Goal: Task Accomplishment & Management: Complete application form

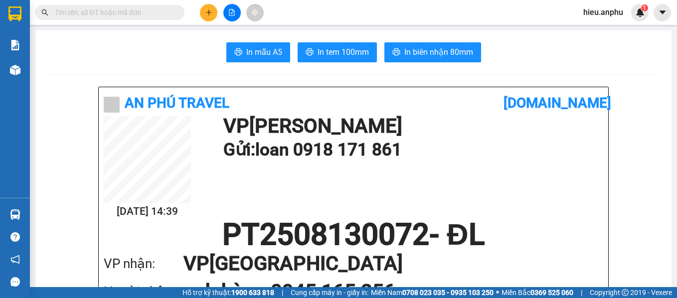
click at [104, 11] on input "text" at bounding box center [114, 12] width 118 height 11
click at [207, 11] on icon "plus" at bounding box center [208, 12] width 7 height 7
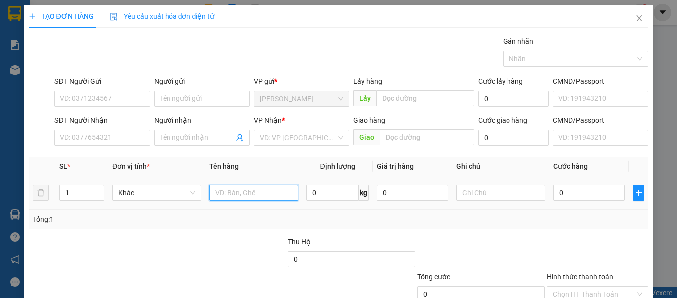
click at [224, 193] on input "text" at bounding box center [253, 193] width 89 height 16
type input "do dung ca nhan"
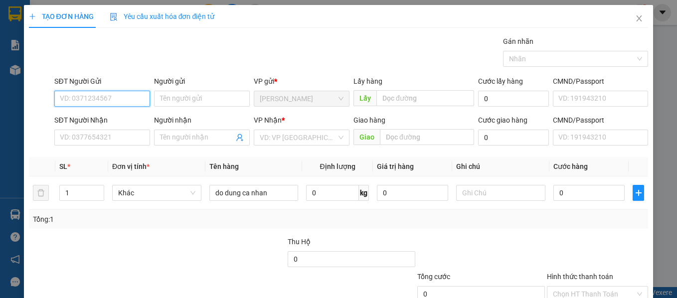
click at [89, 102] on input "SĐT Người Gửi" at bounding box center [102, 99] width 96 height 16
type input "0982879035"
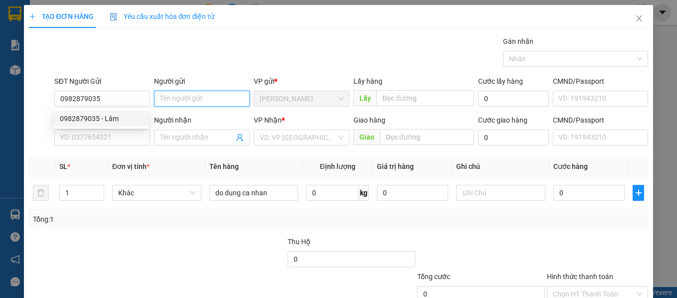
click at [179, 97] on input "Người gửi" at bounding box center [202, 99] width 96 height 16
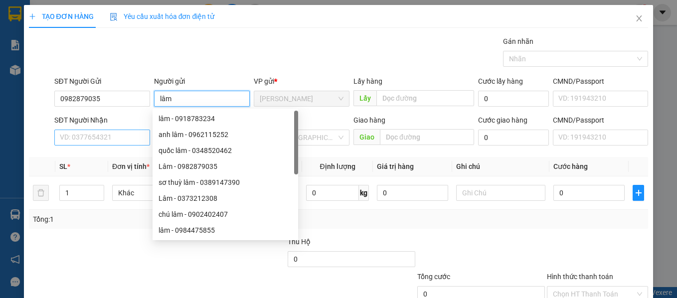
type input "lâm"
click at [91, 141] on input "SĐT Người Nhận" at bounding box center [102, 138] width 96 height 16
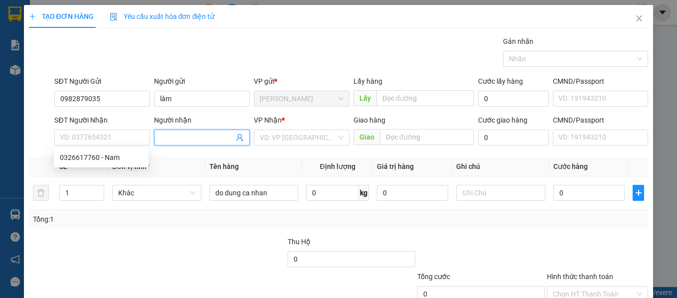
click at [171, 138] on input "Người nhận" at bounding box center [197, 137] width 74 height 11
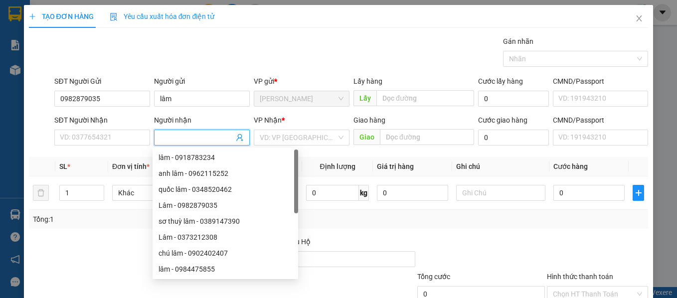
type input "d"
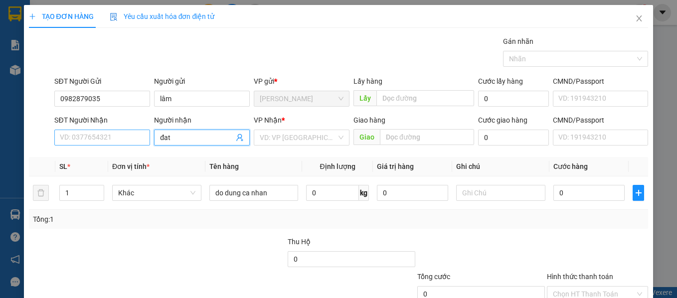
type input "đat"
click at [85, 140] on input "SĐT Người Nhận" at bounding box center [102, 138] width 96 height 16
type input "0"
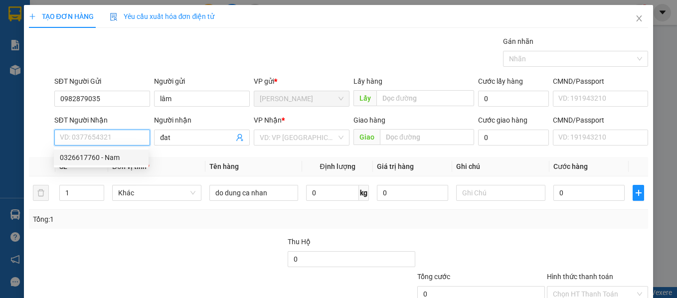
click at [110, 155] on div "0326617760 - Nam" at bounding box center [101, 157] width 83 height 11
type input "0326617760"
type input "Nam"
type input "130.000"
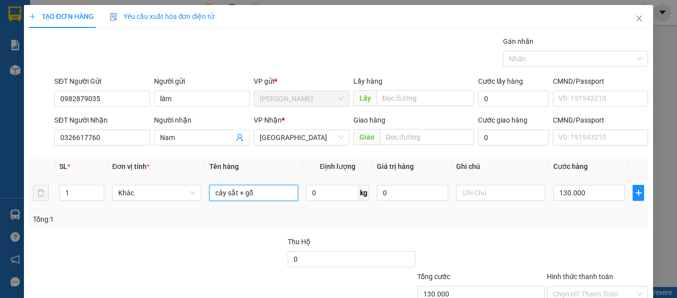
drag, startPoint x: 256, startPoint y: 190, endPoint x: 182, endPoint y: 204, distance: 75.4
click at [182, 204] on tr "1 Khác cây sắt + gỗ 0 kg 0 130.000" at bounding box center [338, 192] width 619 height 33
type input "do dung ca nhan"
click at [311, 218] on div "Tổng: 1" at bounding box center [338, 219] width 611 height 11
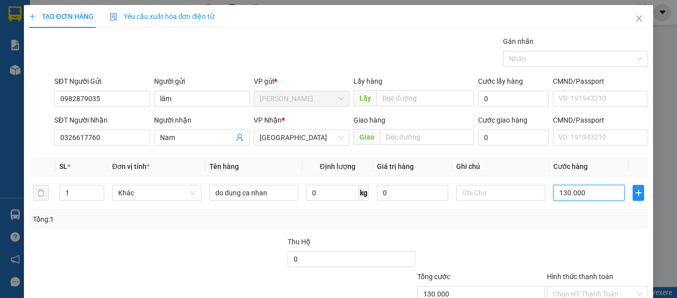
type input "0"
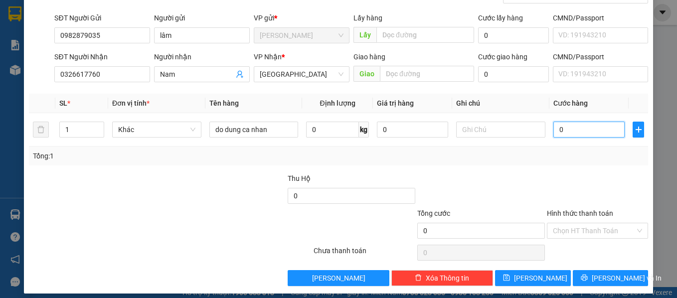
scroll to position [71, 0]
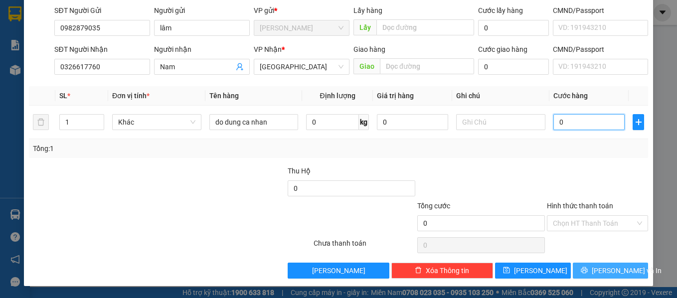
type input "0"
click at [596, 270] on span "[PERSON_NAME] và In" at bounding box center [626, 270] width 70 height 11
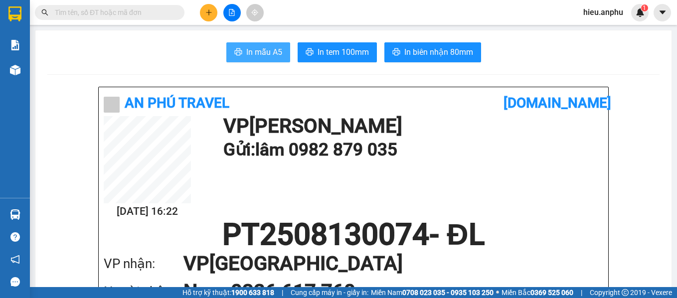
click at [266, 55] on span "In mẫu A5" at bounding box center [264, 52] width 36 height 12
click at [208, 15] on icon "plus" at bounding box center [208, 12] width 7 height 7
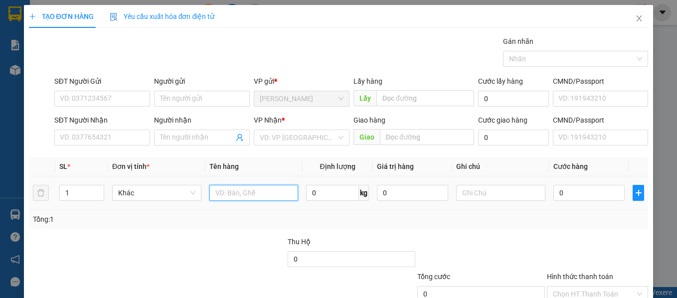
click at [245, 193] on input "text" at bounding box center [253, 193] width 89 height 16
type input "ho so"
click at [233, 216] on div "Tổng: 1" at bounding box center [147, 219] width 229 height 11
click at [194, 228] on div "Tổng: 1" at bounding box center [338, 219] width 619 height 19
click at [636, 19] on icon "close" at bounding box center [638, 18] width 5 height 6
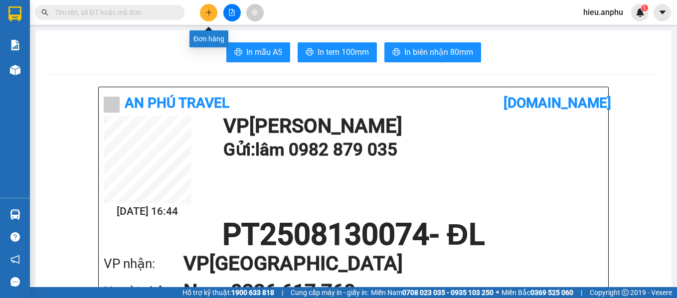
click at [206, 10] on icon "plus" at bounding box center [208, 12] width 7 height 7
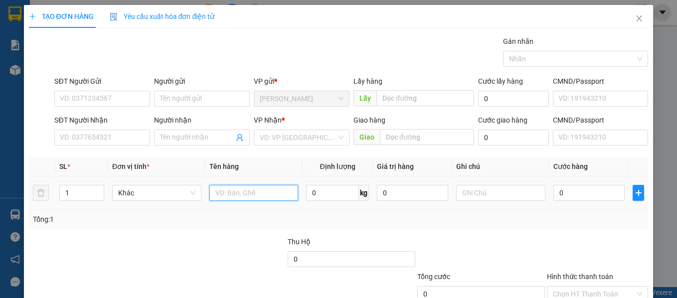
click at [264, 189] on input "text" at bounding box center [253, 193] width 89 height 16
type input "ho so"
click at [579, 198] on input "0" at bounding box center [588, 193] width 71 height 16
type input "3"
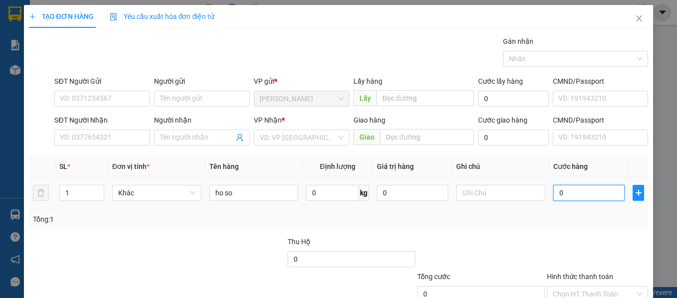
type input "3"
type input "30"
type input "30.000"
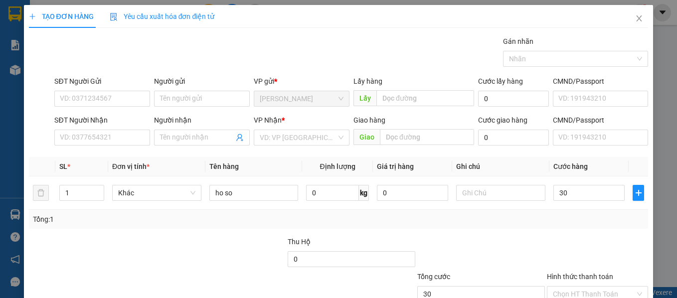
type input "30.000"
click at [374, 232] on div "Transit Pickup Surcharge Ids Transit Deliver Surcharge Ids Transit Deliver Surc…" at bounding box center [338, 192] width 619 height 313
click at [178, 135] on input "Người nhận" at bounding box center [197, 137] width 74 height 11
click at [93, 99] on input "SĐT Người Gửi" at bounding box center [102, 99] width 96 height 16
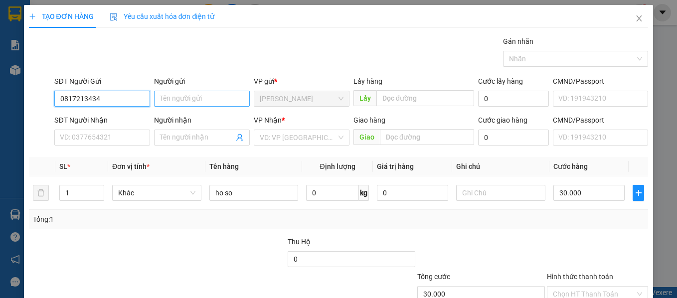
type input "0817213434"
click at [167, 102] on input "Người gửi" at bounding box center [202, 99] width 96 height 16
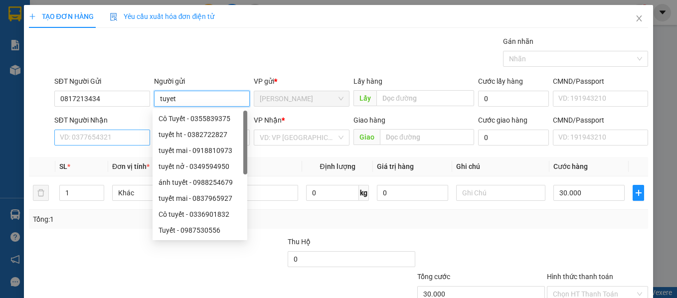
type input "tuyet"
click at [73, 141] on input "SĐT Người Nhận" at bounding box center [102, 138] width 96 height 16
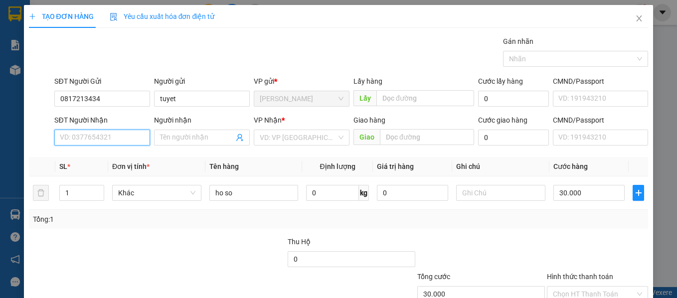
click at [87, 138] on input "SĐT Người Nhận" at bounding box center [102, 138] width 96 height 16
click at [128, 135] on input "SĐT Người Nhận" at bounding box center [102, 138] width 96 height 16
type input "0913174180"
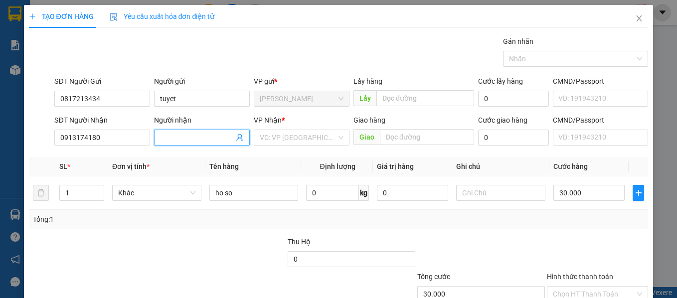
click at [199, 137] on input "Người nhận" at bounding box center [197, 137] width 74 height 11
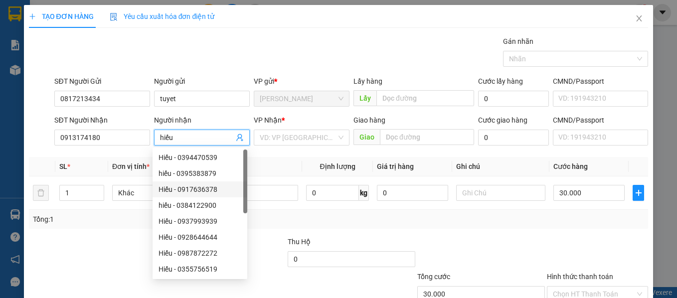
type input "hiếu"
click at [96, 225] on div "Tổng: 1" at bounding box center [338, 219] width 619 height 19
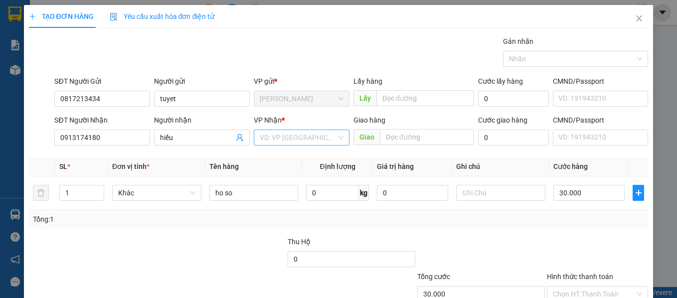
click at [309, 136] on input "search" at bounding box center [298, 137] width 77 height 15
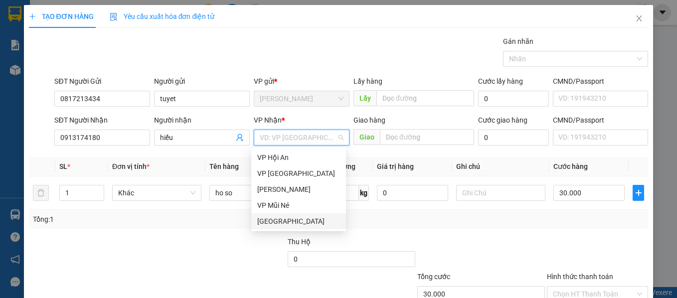
click at [282, 217] on div "[GEOGRAPHIC_DATA]" at bounding box center [298, 221] width 83 height 11
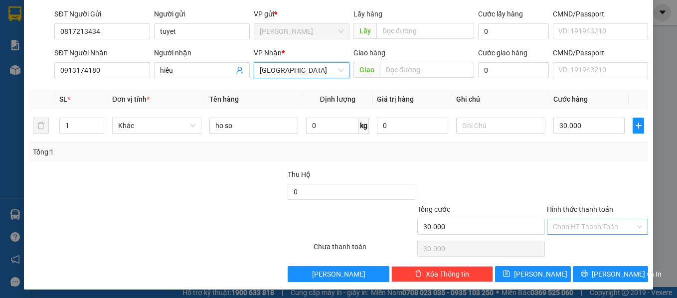
scroll to position [71, 0]
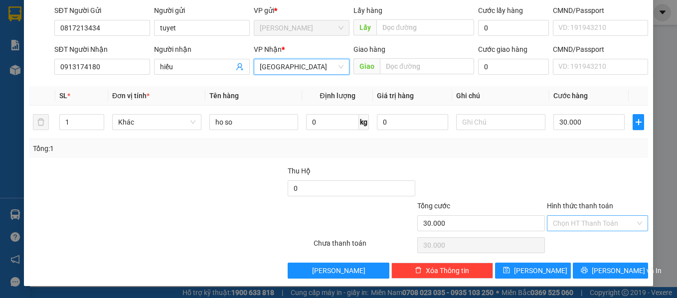
click at [575, 221] on input "Hình thức thanh toán" at bounding box center [594, 223] width 83 height 15
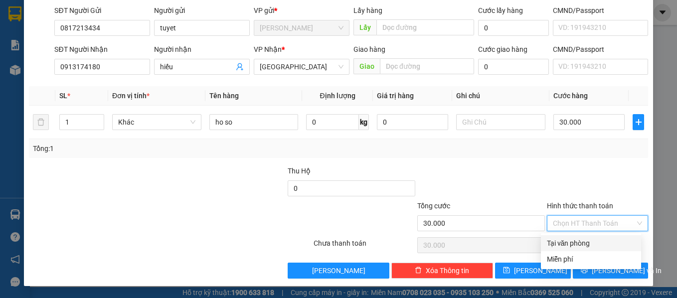
click at [574, 243] on div "Tại văn phòng" at bounding box center [591, 243] width 88 height 11
type input "0"
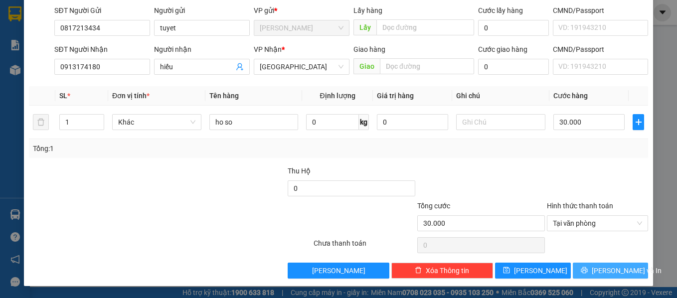
click at [609, 270] on span "[PERSON_NAME] và In" at bounding box center [626, 270] width 70 height 11
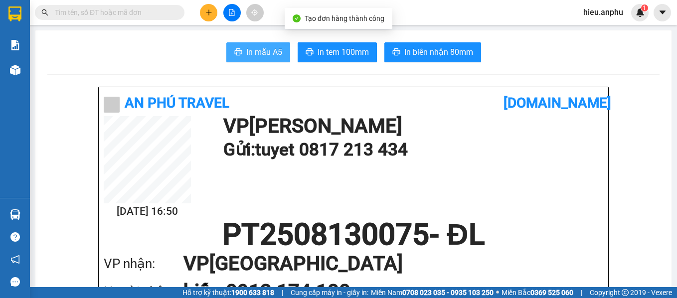
click at [257, 50] on span "In mẫu A5" at bounding box center [264, 52] width 36 height 12
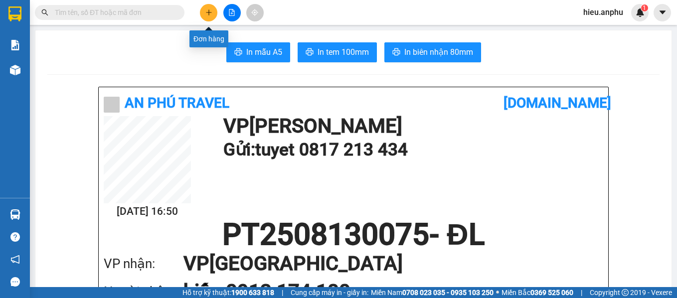
click at [210, 11] on icon "plus" at bounding box center [208, 12] width 7 height 7
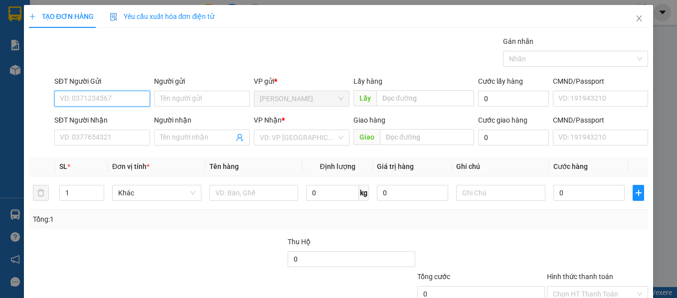
click at [111, 101] on input "SĐT Người Gửi" at bounding box center [102, 99] width 96 height 16
type input "0914677564"
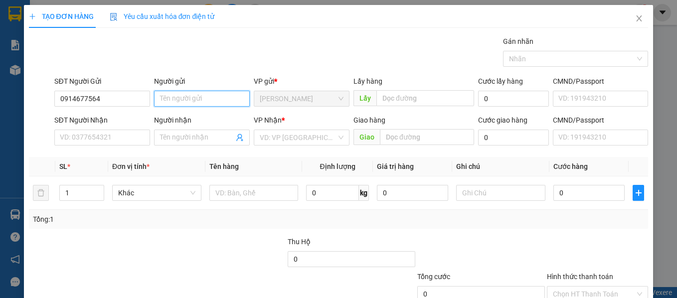
click at [176, 96] on input "Người gửi" at bounding box center [202, 99] width 96 height 16
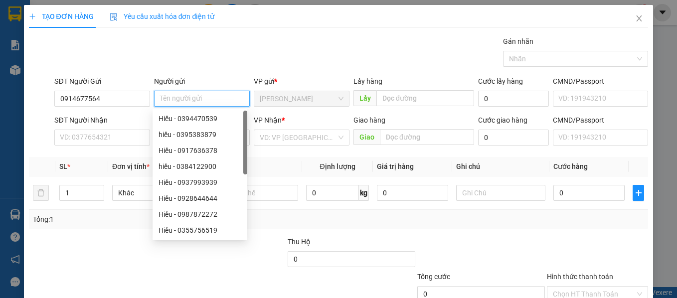
type input "d"
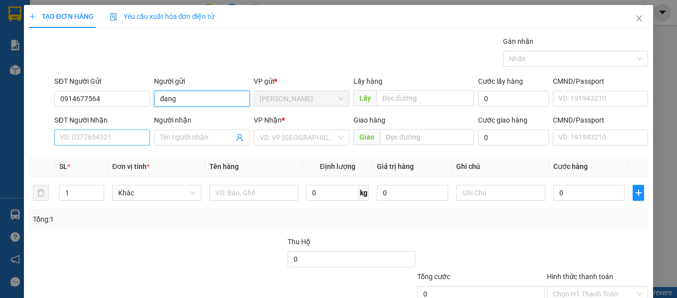
type input "đang"
click at [91, 142] on input "SĐT Người Nhận" at bounding box center [102, 138] width 96 height 16
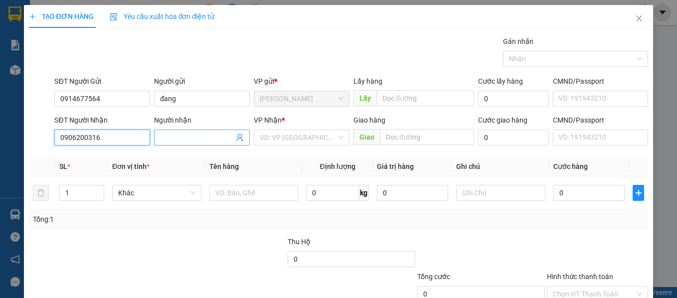
type input "0906200316"
click at [182, 139] on input "Người nhận" at bounding box center [197, 137] width 74 height 11
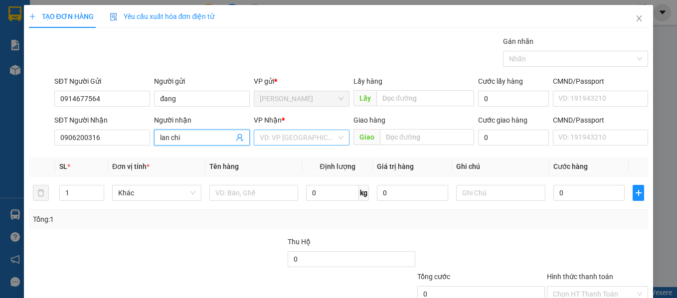
type input "lan chi"
click at [289, 136] on input "search" at bounding box center [298, 137] width 77 height 15
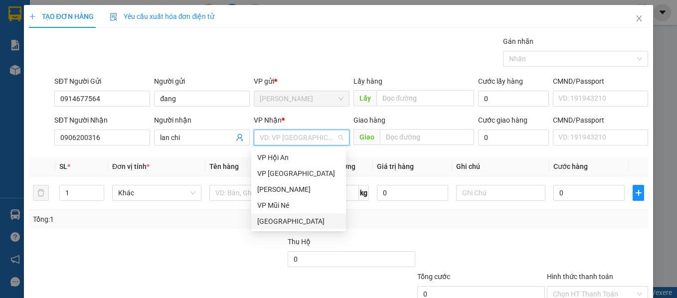
click at [264, 217] on div "[GEOGRAPHIC_DATA]" at bounding box center [298, 221] width 83 height 11
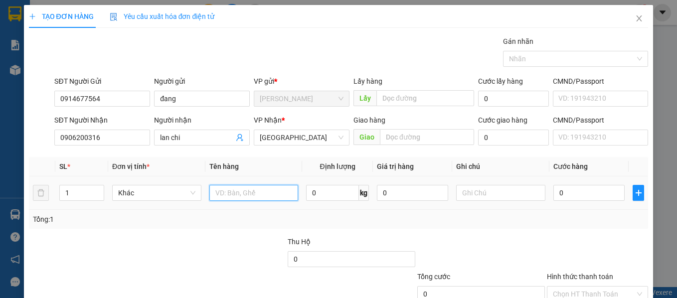
click at [238, 193] on input "text" at bounding box center [253, 193] width 89 height 16
type input "ho so"
click at [569, 186] on input "0" at bounding box center [588, 193] width 71 height 16
type input "3"
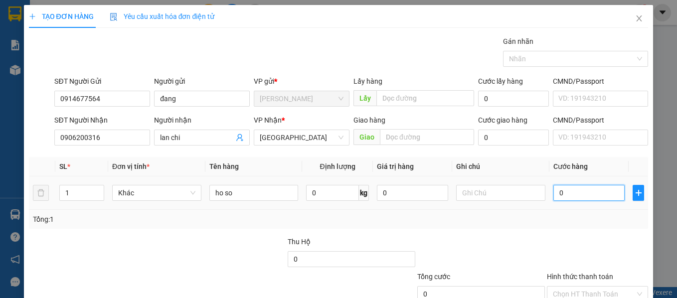
type input "3"
type input "30"
type input "30.000"
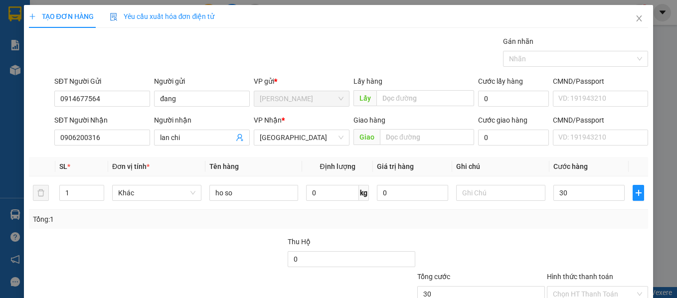
type input "30.000"
click at [223, 254] on div at bounding box center [222, 253] width 130 height 35
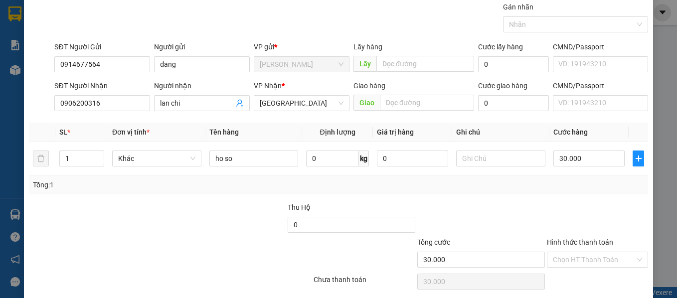
scroll to position [50, 0]
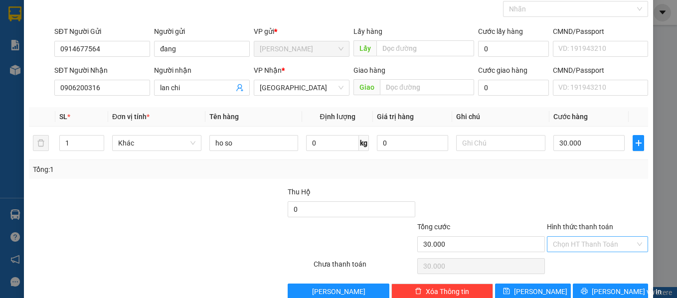
click at [563, 245] on input "Hình thức thanh toán" at bounding box center [594, 244] width 83 height 15
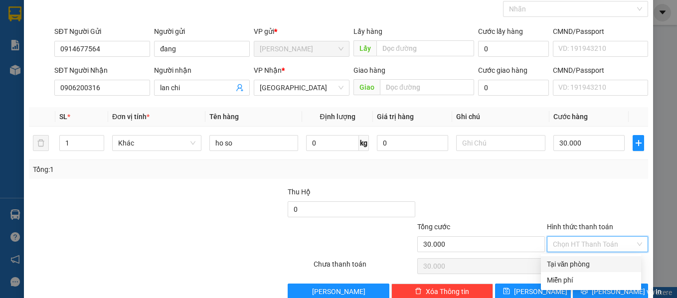
click at [570, 265] on div "Tại văn phòng" at bounding box center [591, 264] width 88 height 11
type input "0"
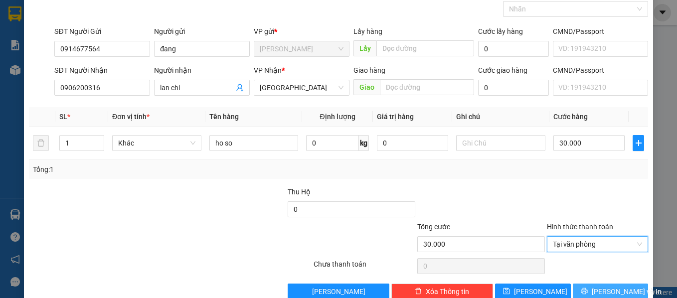
click at [602, 288] on span "[PERSON_NAME] và In" at bounding box center [626, 291] width 70 height 11
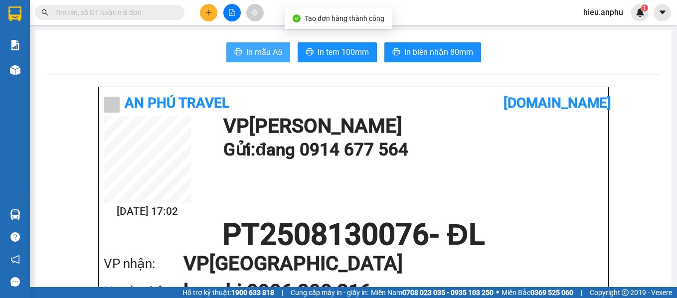
click at [254, 51] on span "In mẫu A5" at bounding box center [264, 52] width 36 height 12
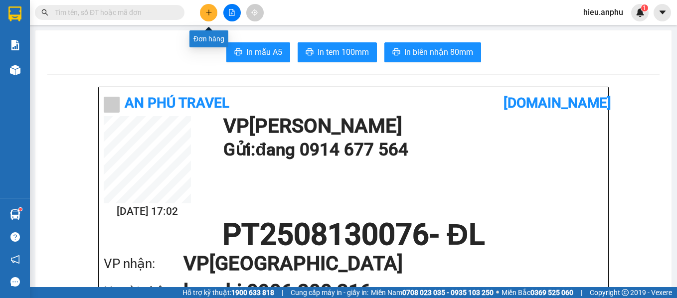
click at [208, 10] on icon "plus" at bounding box center [208, 12] width 7 height 7
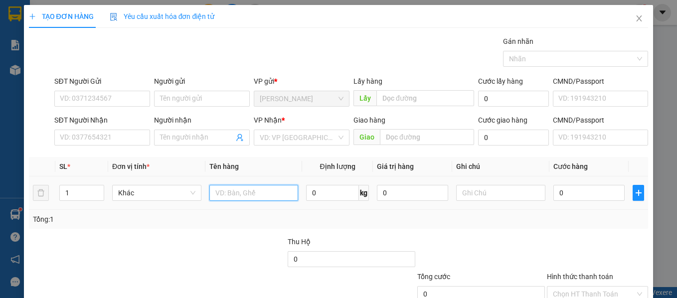
click at [275, 197] on input "text" at bounding box center [253, 193] width 89 height 16
type input "s"
type input "ho so"
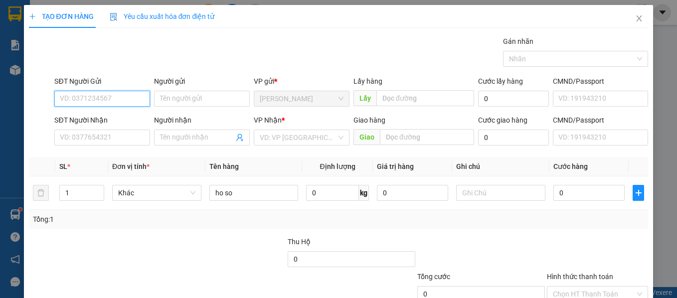
click at [120, 98] on input "SĐT Người Gửi" at bounding box center [102, 99] width 96 height 16
click at [121, 98] on input "SĐT Người Gửi" at bounding box center [102, 99] width 96 height 16
type input "0987749790"
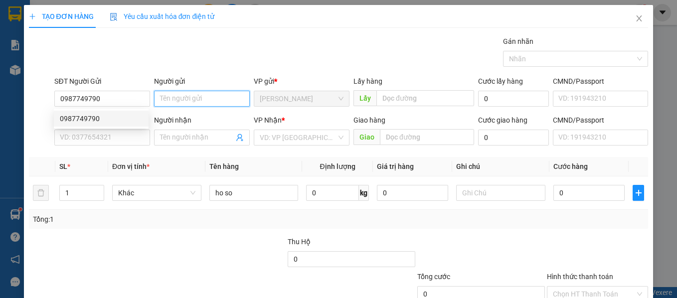
click at [171, 106] on input "Người gửi" at bounding box center [202, 99] width 96 height 16
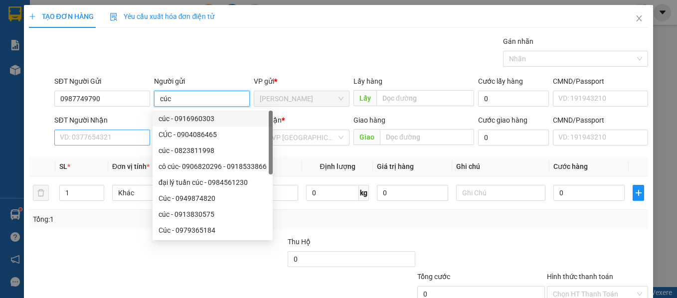
type input "cúc"
click at [117, 136] on input "SĐT Người Nhận" at bounding box center [102, 138] width 96 height 16
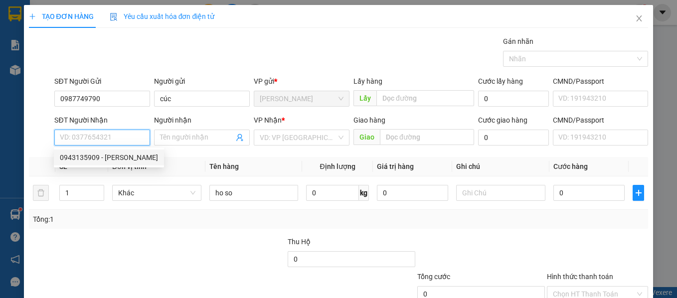
click at [110, 156] on div "0943135909 - [PERSON_NAME]" at bounding box center [109, 157] width 98 height 11
type input "0943135909"
type input "[PERSON_NAME]"
type input "30.000"
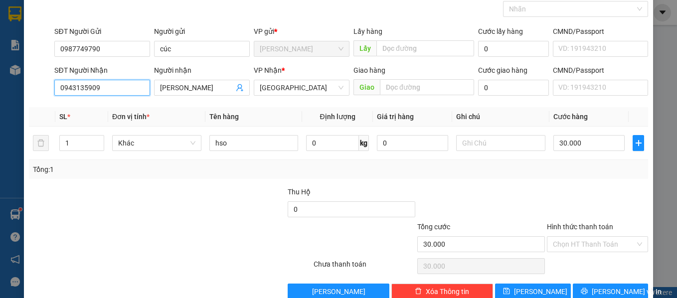
scroll to position [71, 0]
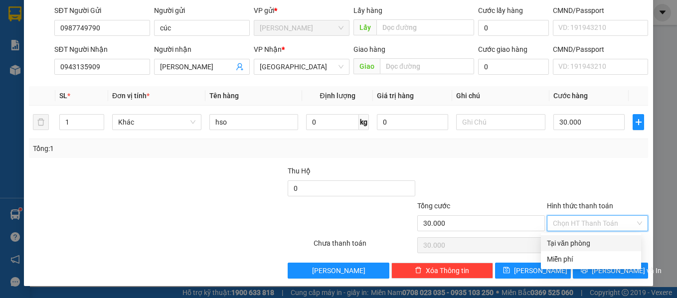
click at [565, 221] on input "Hình thức thanh toán" at bounding box center [594, 223] width 83 height 15
drag, startPoint x: 571, startPoint y: 240, endPoint x: 579, endPoint y: 238, distance: 8.7
click at [574, 240] on div "Tại văn phòng" at bounding box center [591, 243] width 88 height 11
type input "0"
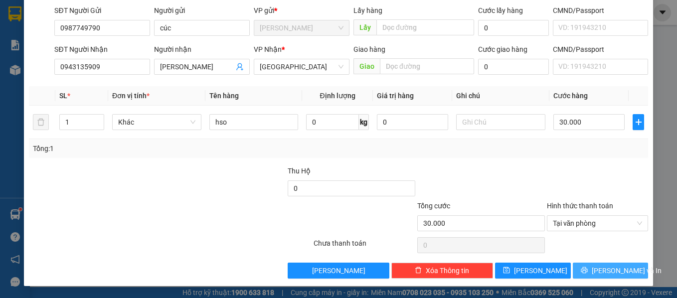
click at [596, 272] on span "[PERSON_NAME] và In" at bounding box center [626, 270] width 70 height 11
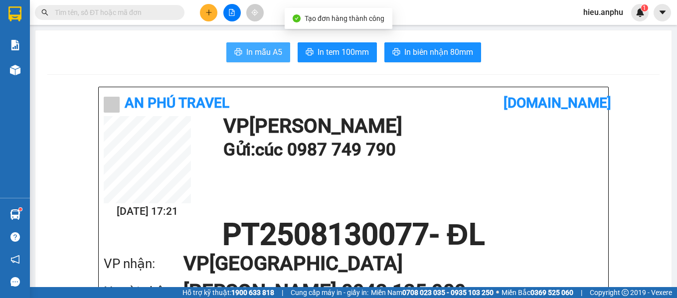
click at [268, 54] on span "In mẫu A5" at bounding box center [264, 52] width 36 height 12
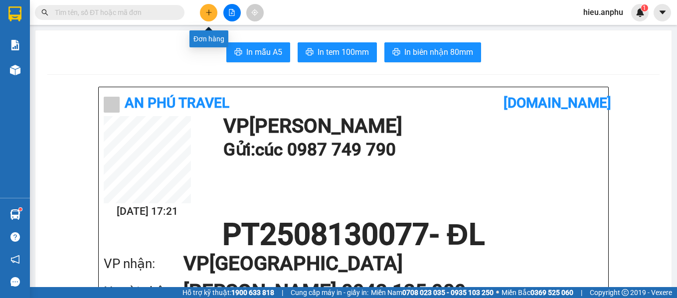
click at [207, 10] on icon "plus" at bounding box center [208, 12] width 7 height 7
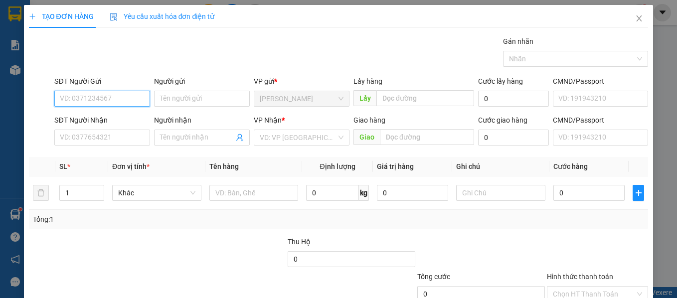
click at [79, 102] on input "SĐT Người Gửi" at bounding box center [102, 99] width 96 height 16
type input "0849094840"
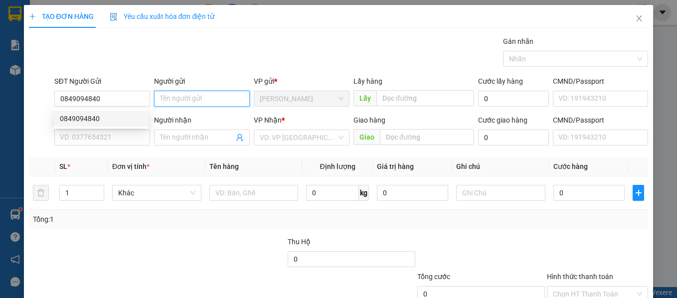
click at [188, 94] on input "Người gửi" at bounding box center [202, 99] width 96 height 16
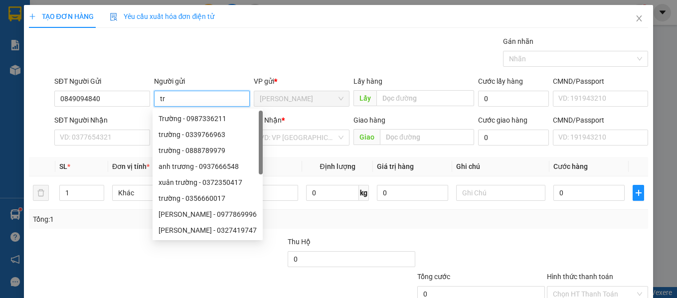
type input "t"
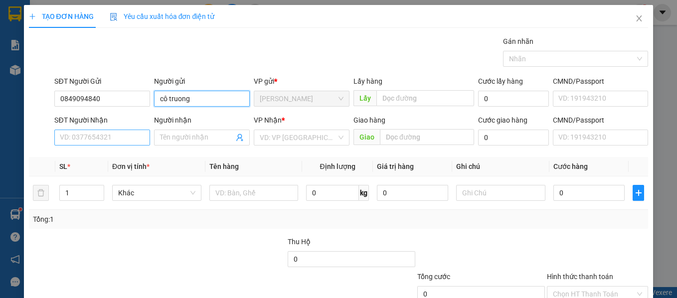
type input "cô truong"
click at [105, 133] on input "SĐT Người Nhận" at bounding box center [102, 138] width 96 height 16
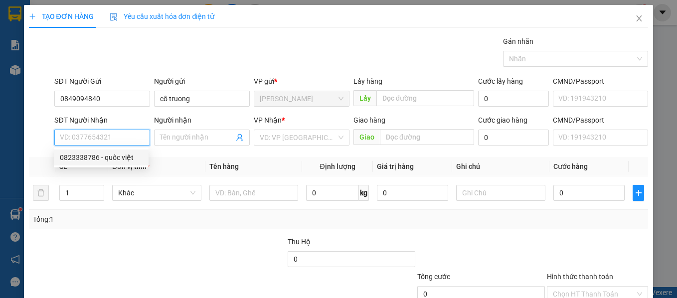
click at [108, 156] on div "0823338786 - quốc việt" at bounding box center [101, 157] width 83 height 11
type input "0823338786"
type input "quốc việt"
type input "40.000"
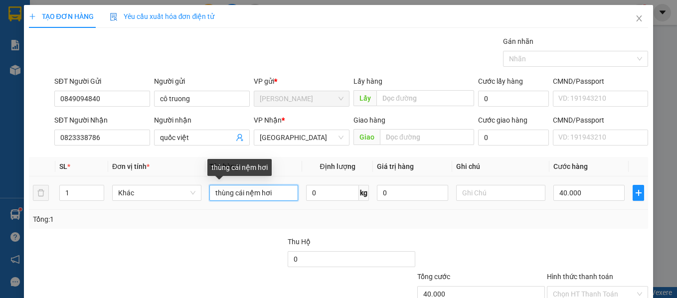
drag, startPoint x: 277, startPoint y: 195, endPoint x: 207, endPoint y: 194, distance: 69.3
click at [209, 194] on input "thùng cái nệm hơi" at bounding box center [253, 193] width 89 height 16
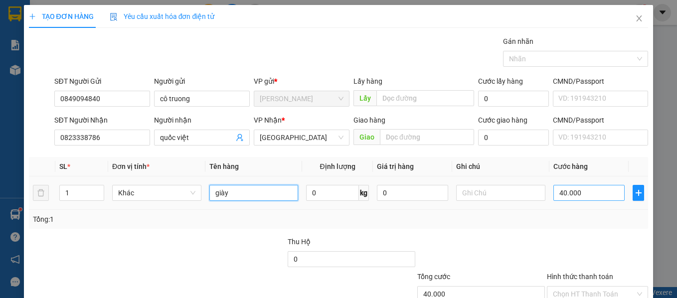
type input "giày"
type input "0"
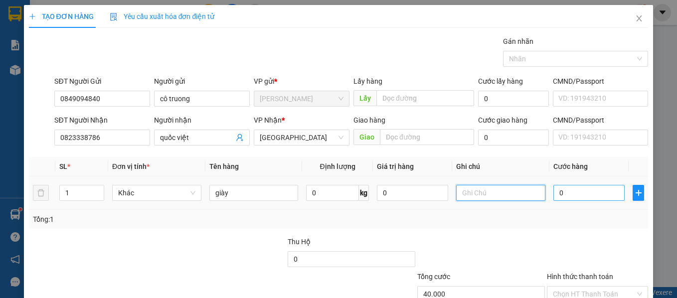
type input "0"
type input "3"
click at [563, 189] on input "0" at bounding box center [588, 193] width 71 height 16
type input "3"
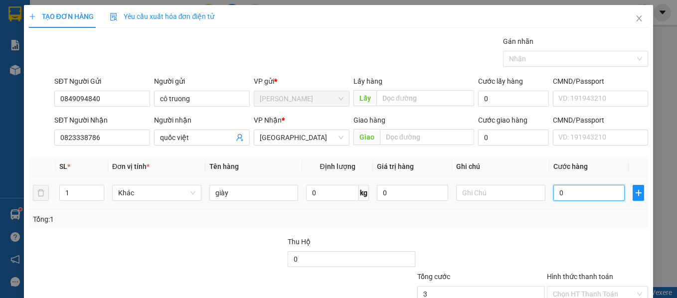
type input "3"
type input "30"
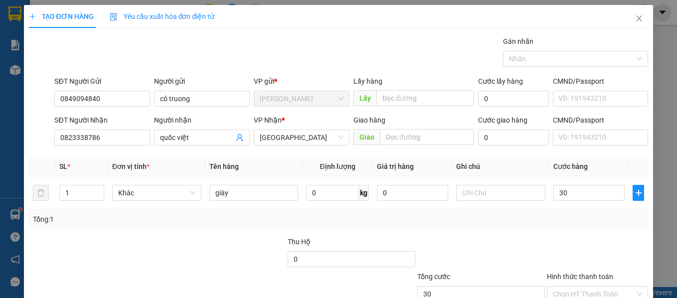
type input "30.000"
click at [541, 233] on div "Transit Pickup Surcharge Ids Transit Deliver Surcharge Ids Transit Deliver Surc…" at bounding box center [338, 192] width 619 height 313
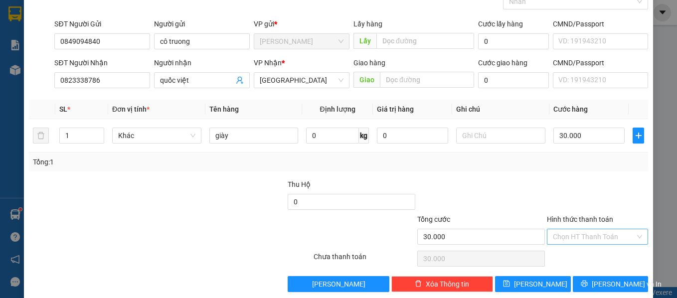
scroll to position [71, 0]
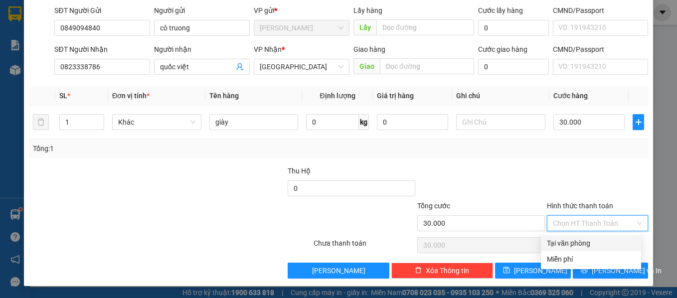
click at [571, 220] on input "Hình thức thanh toán" at bounding box center [594, 223] width 83 height 15
click at [579, 242] on div "Tại văn phòng" at bounding box center [591, 243] width 88 height 11
type input "0"
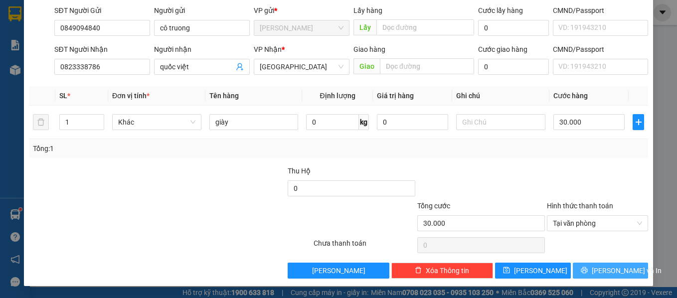
click at [587, 267] on icon "printer" at bounding box center [583, 270] width 6 height 6
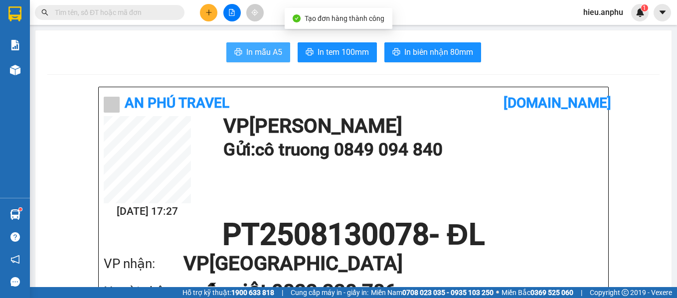
click at [240, 54] on button "In mẫu A5" at bounding box center [258, 52] width 64 height 20
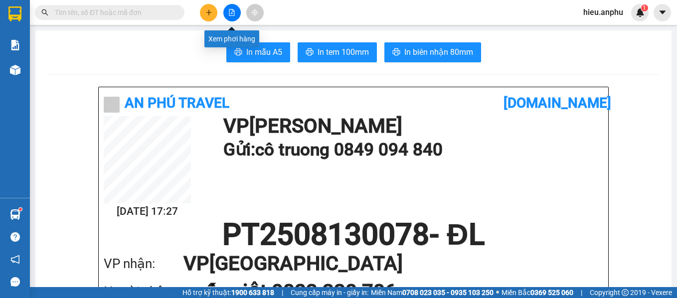
click at [234, 10] on icon "file-add" at bounding box center [231, 12] width 7 height 7
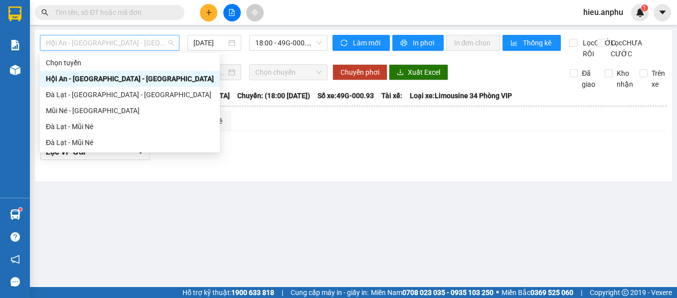
click at [159, 46] on span "Hội An - [GEOGRAPHIC_DATA] - [GEOGRAPHIC_DATA]" at bounding box center [110, 42] width 128 height 15
click at [66, 124] on div "Đà Lạt - Mũi Né" at bounding box center [130, 126] width 168 height 11
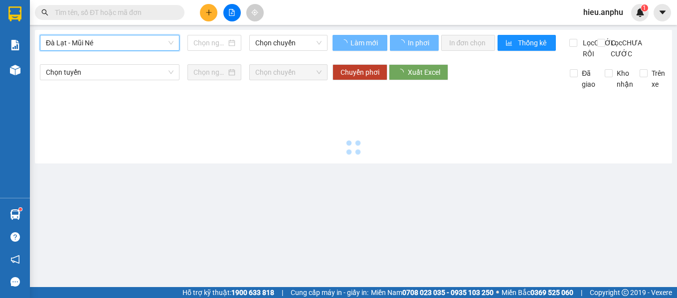
type input "[DATE]"
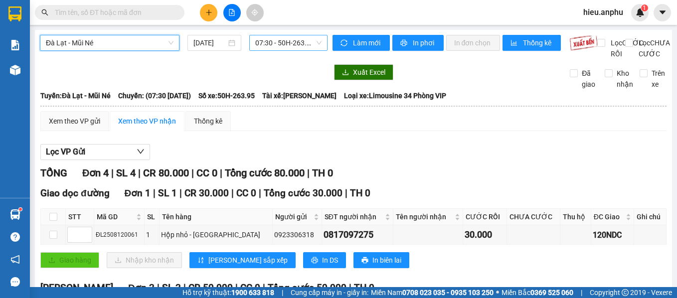
click at [285, 46] on span "07:30 - 50H-263.95" at bounding box center [288, 42] width 66 height 15
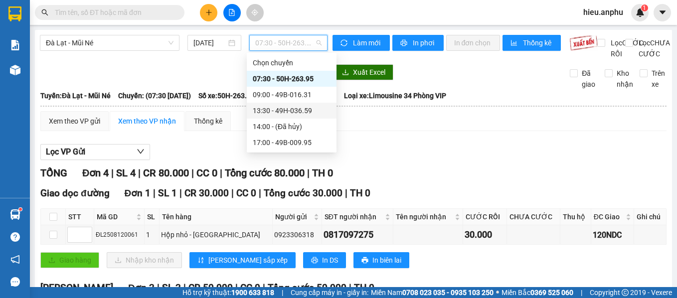
click at [270, 112] on div "13:30 - 49H-036.59" at bounding box center [292, 110] width 78 height 11
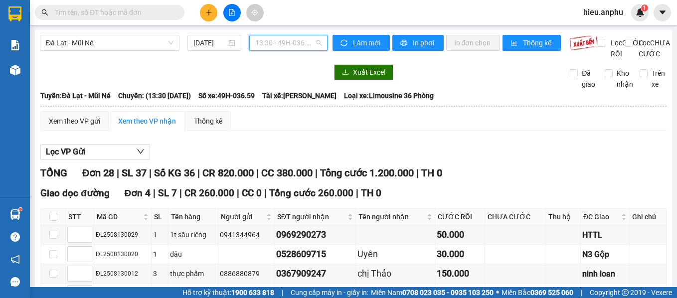
click at [304, 45] on span "13:30 - 49H-036.59" at bounding box center [288, 42] width 66 height 15
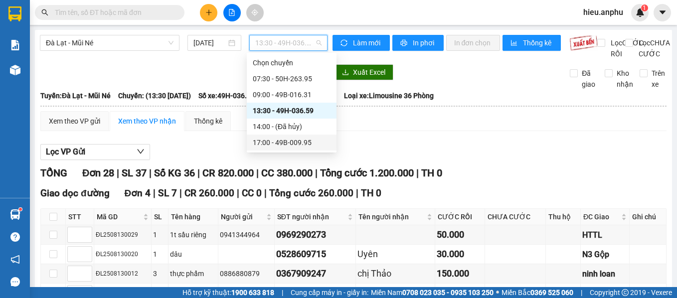
click at [264, 142] on div "17:00 - 49B-009.95" at bounding box center [292, 142] width 78 height 11
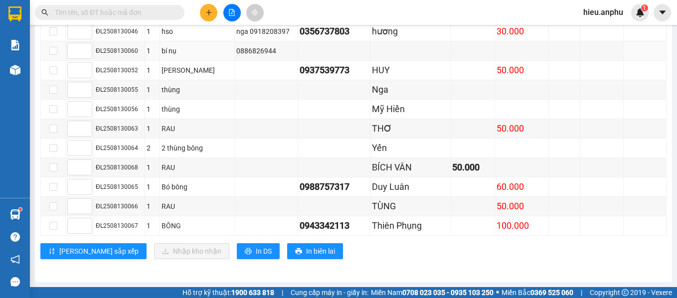
scroll to position [581, 0]
click at [90, 13] on input "text" at bounding box center [114, 12] width 118 height 11
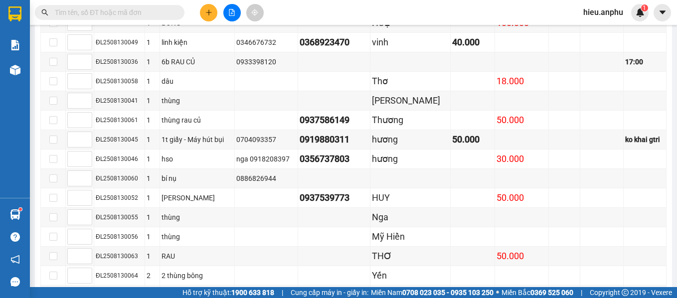
scroll to position [431, 0]
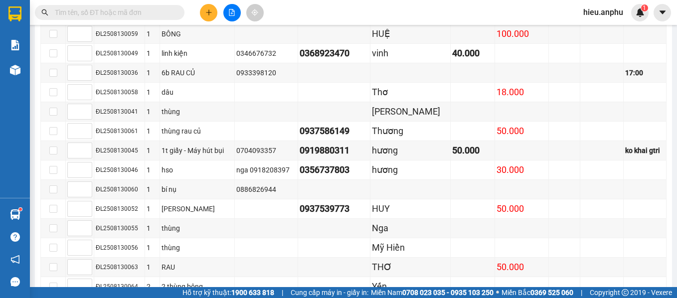
click at [146, 12] on input "text" at bounding box center [114, 12] width 118 height 11
click at [104, 10] on input "text" at bounding box center [114, 12] width 118 height 11
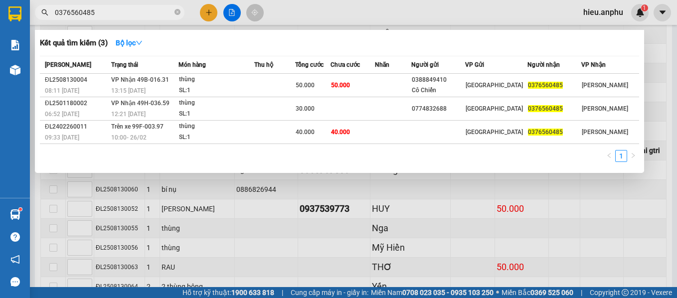
type input "0376560485"
click at [175, 13] on icon "close-circle" at bounding box center [177, 12] width 6 height 6
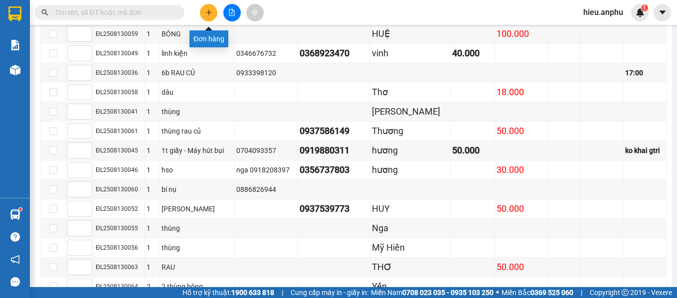
click at [207, 12] on icon "plus" at bounding box center [208, 12] width 7 height 7
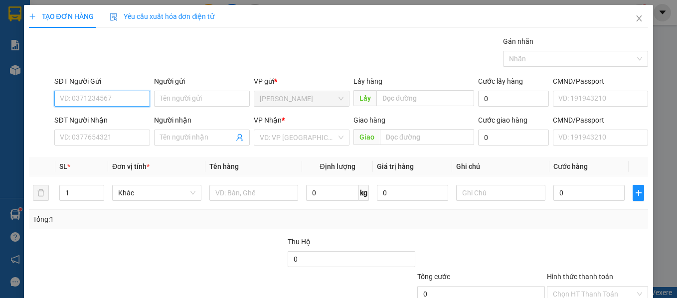
click at [99, 96] on input "SĐT Người Gửi" at bounding box center [102, 99] width 96 height 16
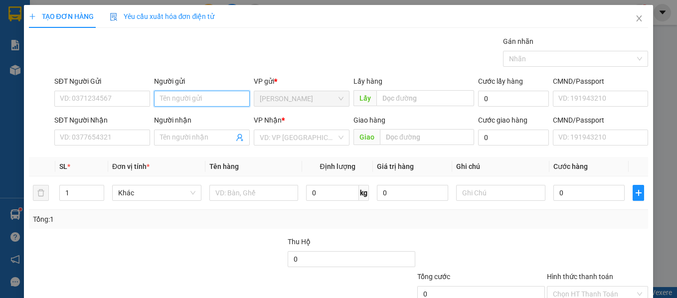
click at [159, 98] on input "Người gửi" at bounding box center [202, 99] width 96 height 16
type input "tahng"
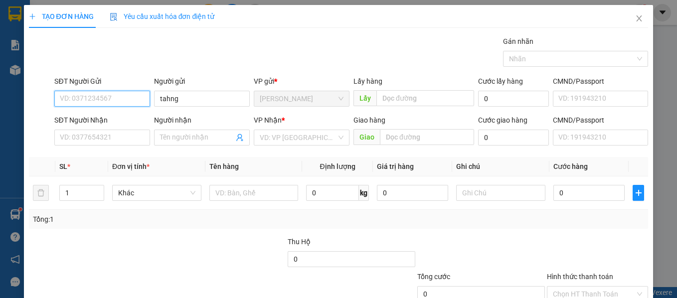
click at [138, 97] on input "SĐT Người Gửi" at bounding box center [102, 99] width 96 height 16
type input "0339960816"
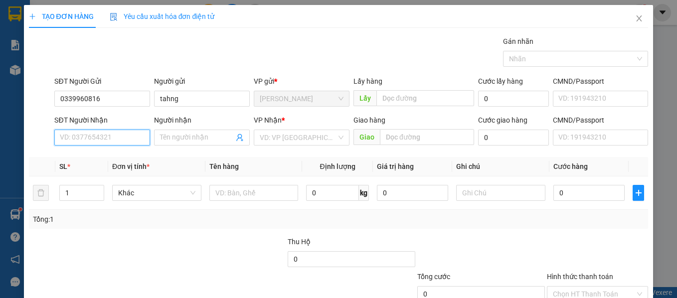
click at [134, 135] on input "SĐT Người Nhận" at bounding box center [102, 138] width 96 height 16
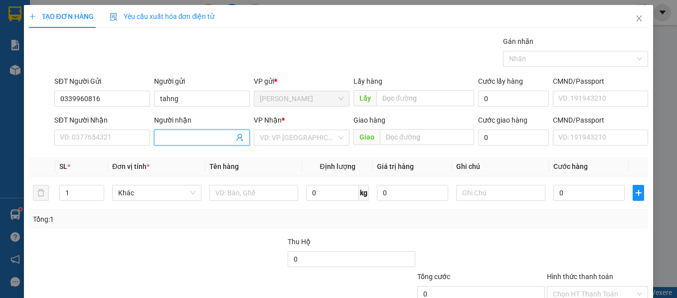
click at [161, 137] on input "Người nhận" at bounding box center [197, 137] width 74 height 11
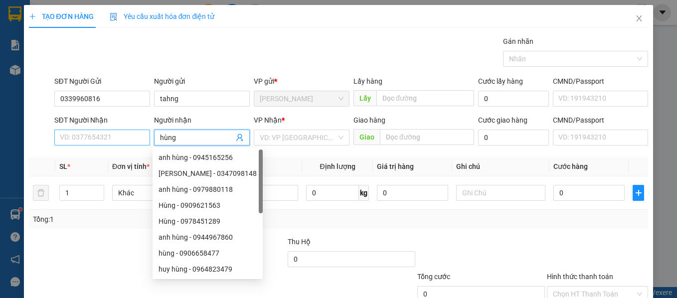
type input "hùng"
click at [126, 139] on input "SĐT Người Nhận" at bounding box center [102, 138] width 96 height 16
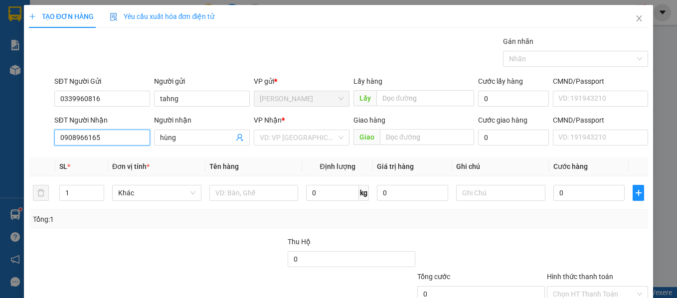
type input "0908966165"
click at [124, 234] on div "Transit Pickup Surcharge Ids Transit Deliver Surcharge Ids Transit Deliver Surc…" at bounding box center [338, 192] width 619 height 313
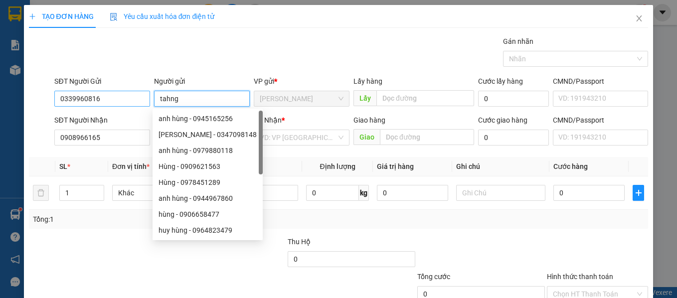
drag, startPoint x: 195, startPoint y: 97, endPoint x: 146, endPoint y: 95, distance: 48.9
click at [146, 95] on div "SĐT Người Gửi 0339960816 Người gửi tahng VP gửi * [PERSON_NAME] Lấy hàng Lấy Cư…" at bounding box center [350, 93] width 597 height 35
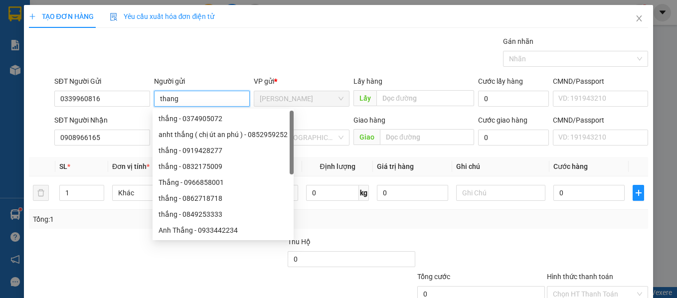
type input "thang"
click at [124, 249] on div at bounding box center [93, 253] width 130 height 35
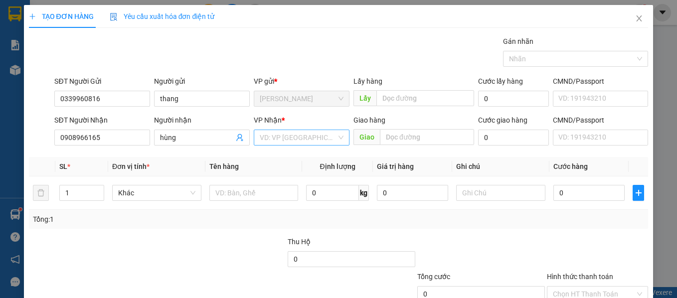
click at [288, 138] on input "search" at bounding box center [298, 137] width 77 height 15
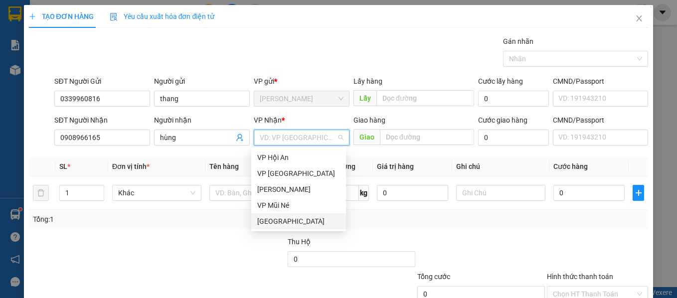
drag, startPoint x: 274, startPoint y: 219, endPoint x: 200, endPoint y: 210, distance: 73.8
click at [273, 219] on div "[GEOGRAPHIC_DATA]" at bounding box center [298, 221] width 83 height 11
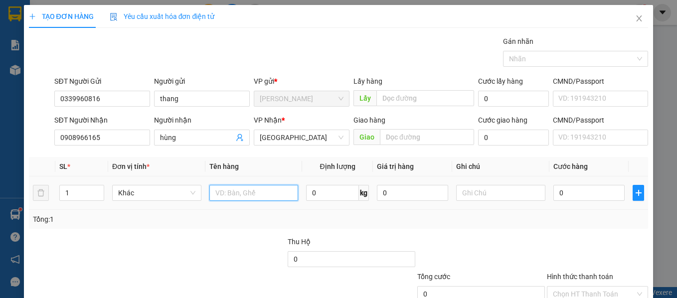
click at [235, 197] on input "text" at bounding box center [253, 193] width 89 height 16
type input "thuoc nam"
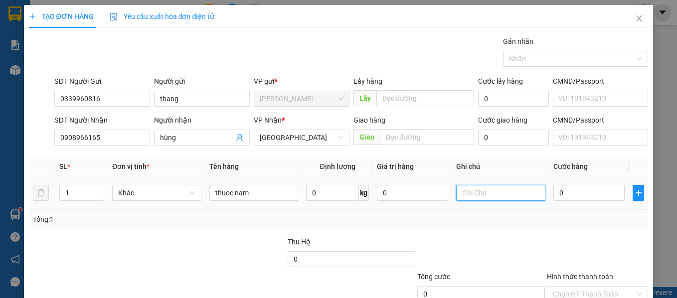
click at [473, 189] on input "text" at bounding box center [500, 193] width 89 height 16
type input "can than nuoc'"
click at [567, 190] on input "0" at bounding box center [588, 193] width 71 height 16
type input "7"
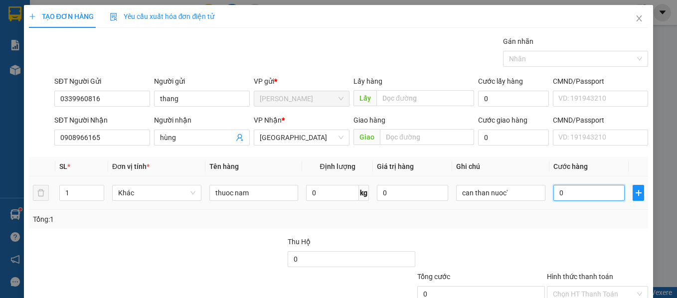
type input "7"
type input "70"
type input "700"
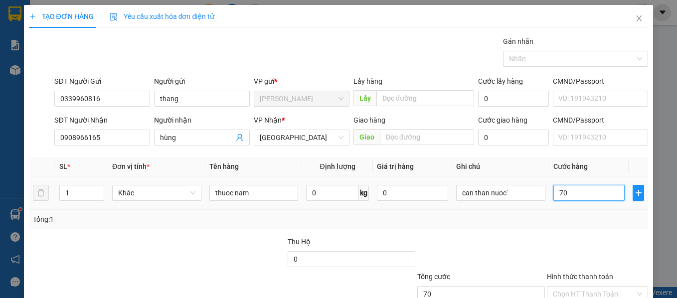
type input "700"
type input "7.000"
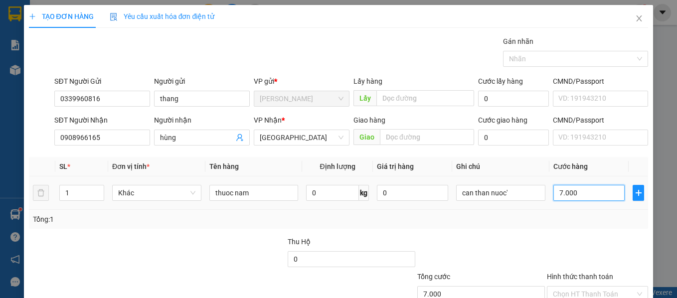
type input "70.000"
click at [537, 240] on div at bounding box center [481, 253] width 130 height 35
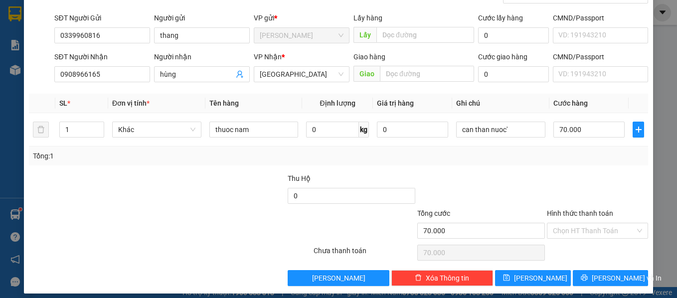
scroll to position [71, 0]
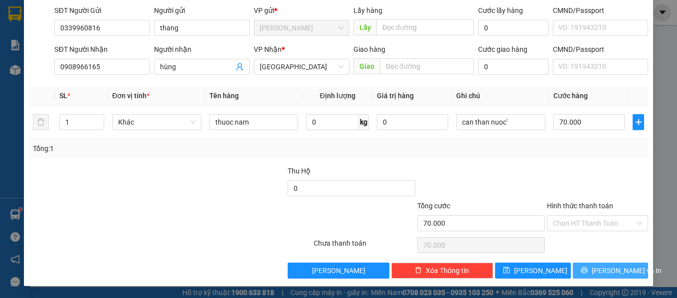
click at [614, 270] on span "[PERSON_NAME] và In" at bounding box center [626, 270] width 70 height 11
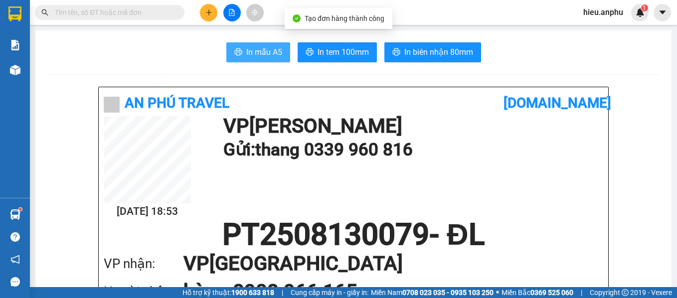
click at [240, 57] on button "In mẫu A5" at bounding box center [258, 52] width 64 height 20
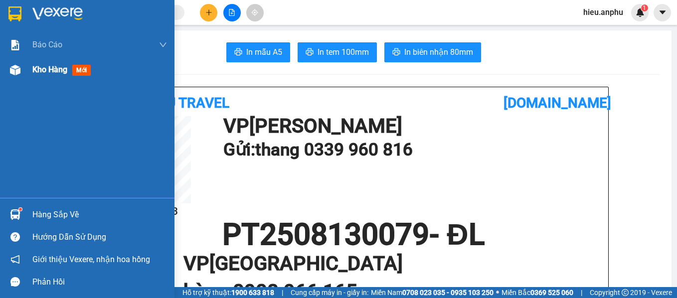
click at [38, 69] on span "Kho hàng" at bounding box center [49, 69] width 35 height 9
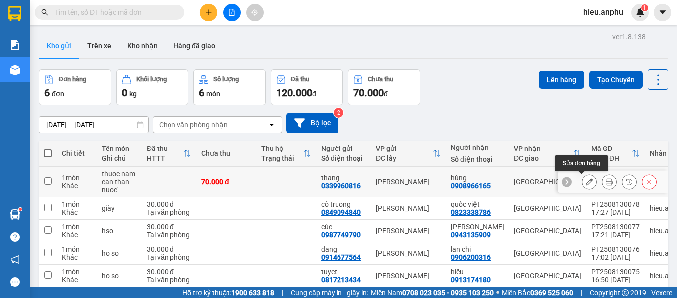
click at [585, 180] on icon at bounding box center [588, 181] width 7 height 7
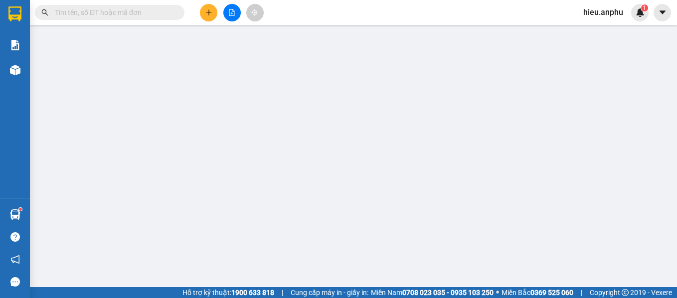
type input "0339960816"
type input "thang"
type input "0908966165"
type input "hùng"
type input "70.000"
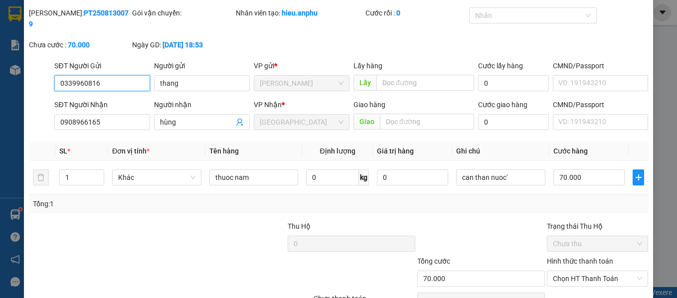
scroll to position [73, 0]
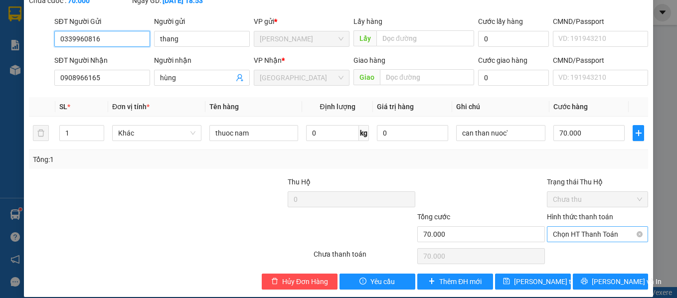
click at [582, 227] on span "Chọn HT Thanh Toán" at bounding box center [598, 234] width 90 height 15
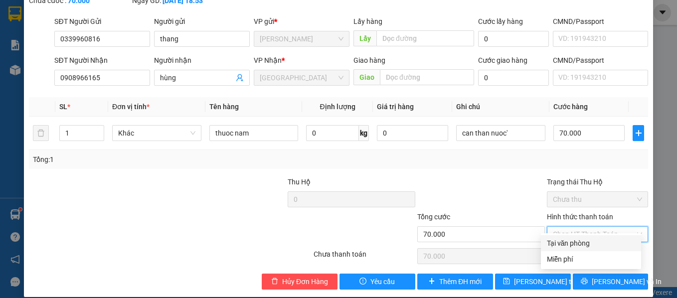
click at [571, 241] on div "Tại văn phòng" at bounding box center [591, 243] width 88 height 11
type input "0"
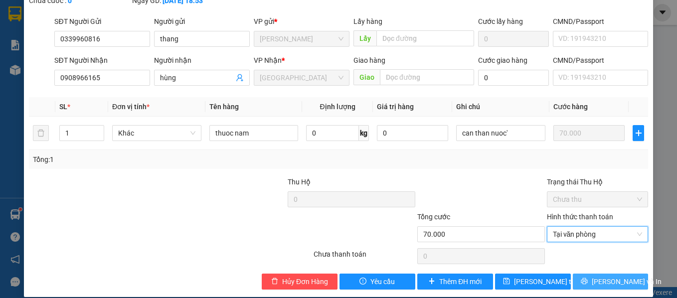
click at [600, 276] on span "[PERSON_NAME] và In" at bounding box center [626, 281] width 70 height 11
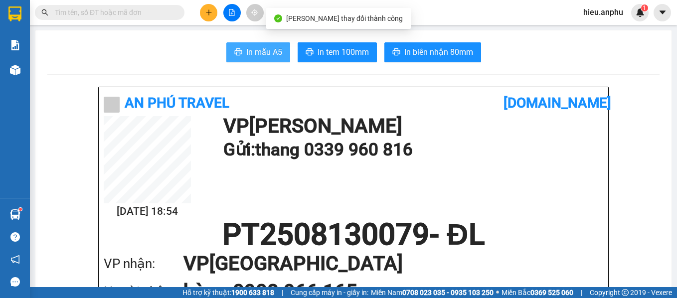
click at [250, 53] on span "In mẫu A5" at bounding box center [264, 52] width 36 height 12
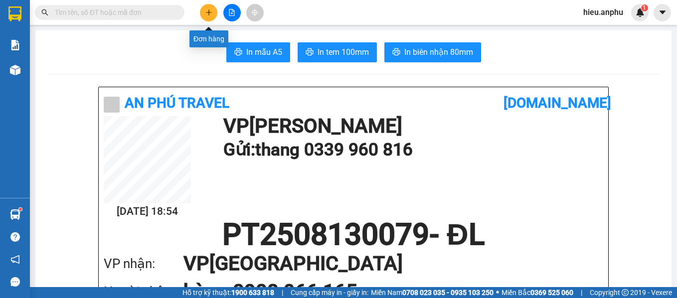
click at [204, 13] on button at bounding box center [208, 12] width 17 height 17
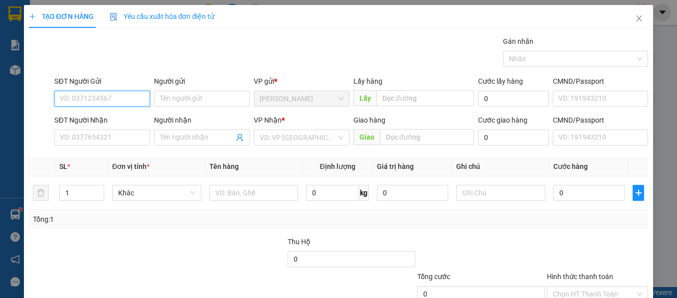
click at [116, 98] on input "SĐT Người Gửi" at bounding box center [102, 99] width 96 height 16
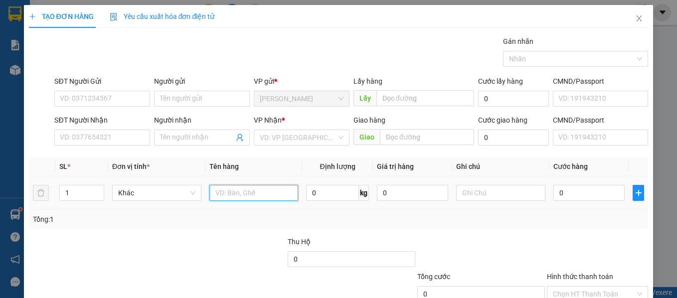
click at [236, 191] on input "text" at bounding box center [253, 193] width 89 height 16
type input "ho so"
click at [164, 243] on div at bounding box center [222, 253] width 130 height 35
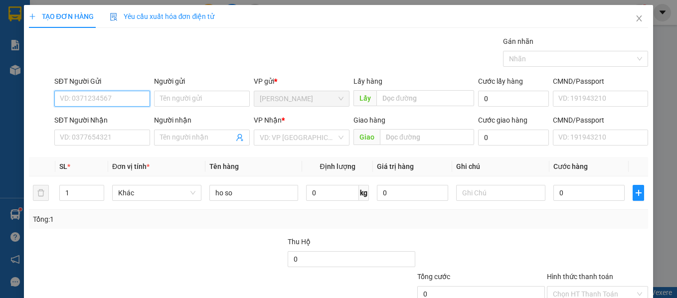
click at [74, 98] on input "SĐT Người Gửi" at bounding box center [102, 99] width 96 height 16
type input "0903341883"
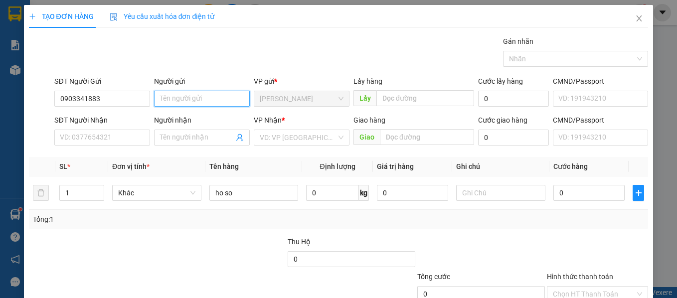
click at [180, 98] on input "Người gửi" at bounding box center [202, 99] width 96 height 16
type input "a duc"
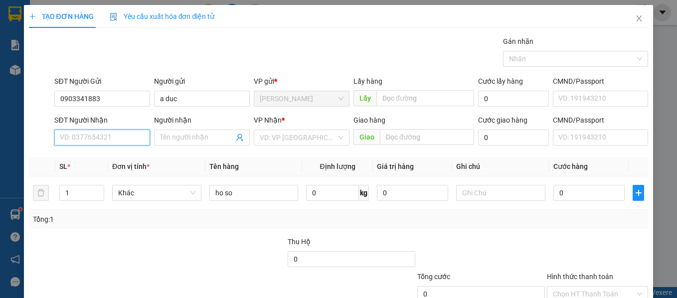
click at [64, 136] on input "SĐT Người Nhận" at bounding box center [102, 138] width 96 height 16
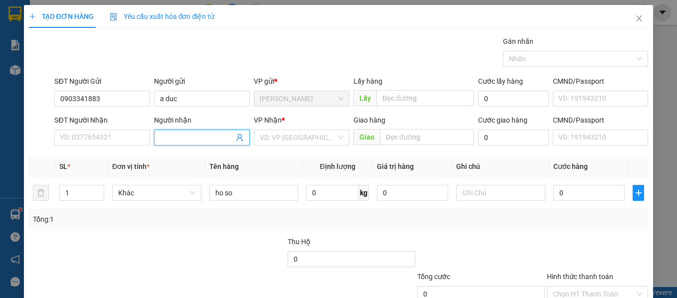
click at [168, 141] on input "Người nhận" at bounding box center [197, 137] width 74 height 11
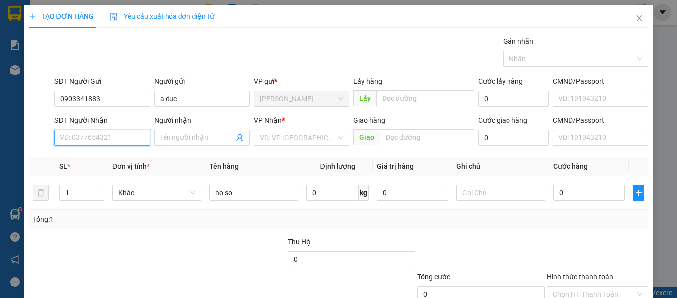
click at [102, 135] on input "SĐT Người Nhận" at bounding box center [102, 138] width 96 height 16
type input "0913761612"
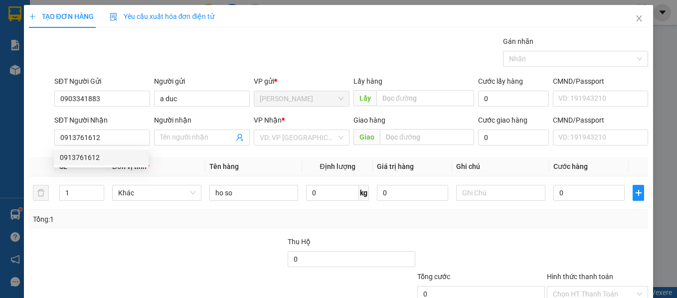
click at [108, 230] on div "Transit Pickup Surcharge Ids Transit Deliver Surcharge Ids Transit Deliver Surc…" at bounding box center [338, 192] width 619 height 313
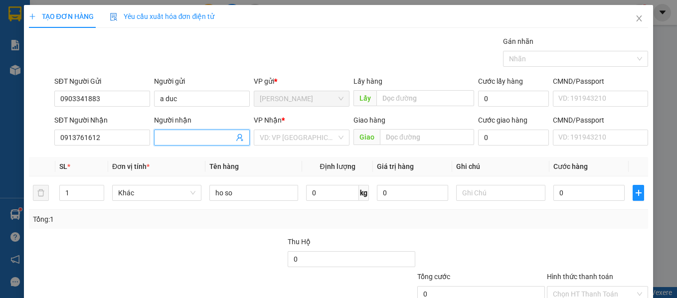
click at [187, 137] on input "Người nhận" at bounding box center [197, 137] width 74 height 11
type input "h"
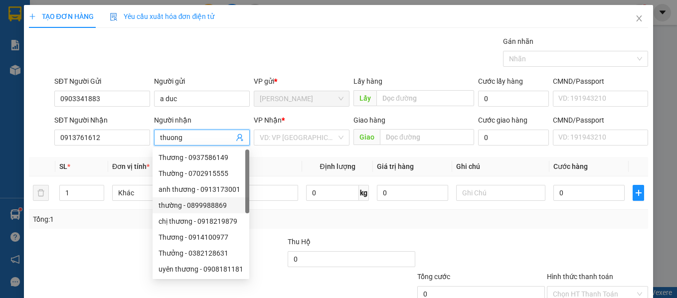
type input "thuong"
click at [116, 233] on div "Transit Pickup Surcharge Ids Transit Deliver Surcharge Ids Transit Deliver Surc…" at bounding box center [338, 192] width 619 height 313
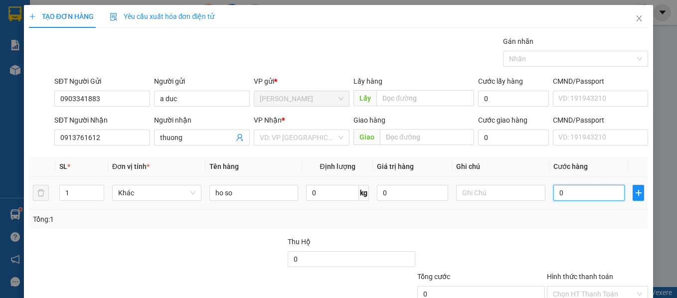
click at [562, 190] on input "0" at bounding box center [588, 193] width 71 height 16
type input "3"
type input "30"
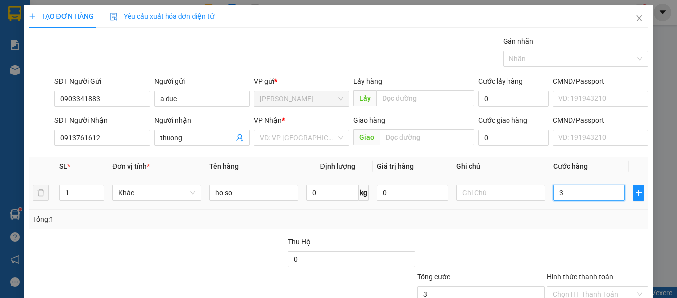
type input "30"
type input "300"
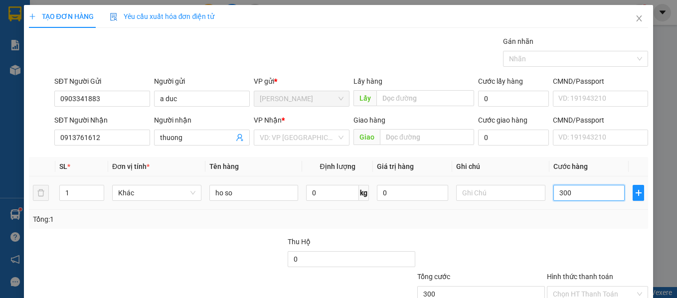
type input "3.000"
type input "30.000"
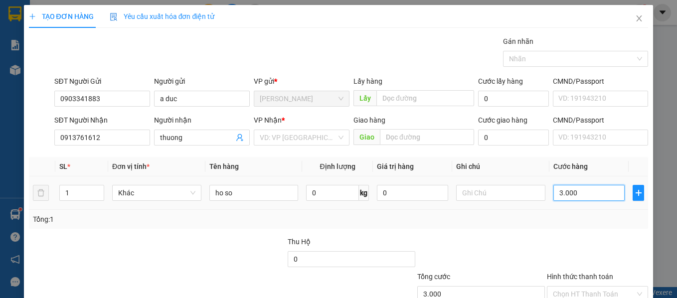
type input "30.000"
click at [572, 286] on input "Hình thức thanh toán" at bounding box center [594, 293] width 83 height 15
type input "0"
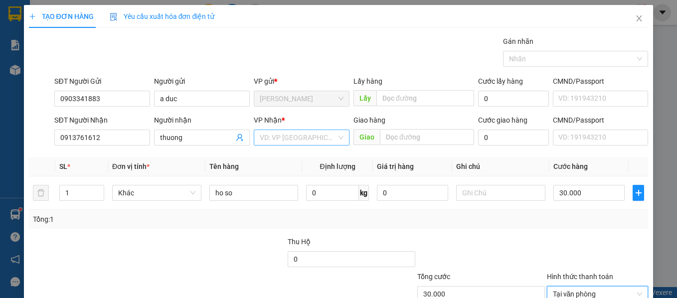
click at [304, 130] on input "search" at bounding box center [298, 137] width 77 height 15
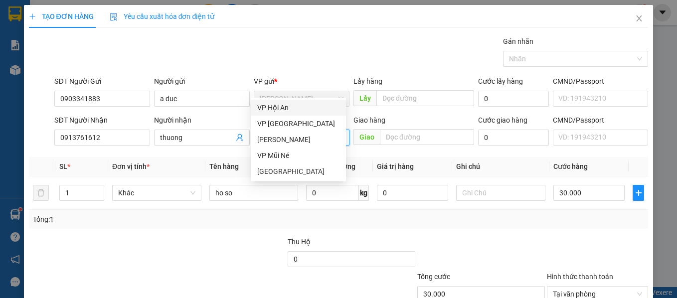
type input "v"
click at [315, 163] on div "[GEOGRAPHIC_DATA]" at bounding box center [298, 171] width 95 height 16
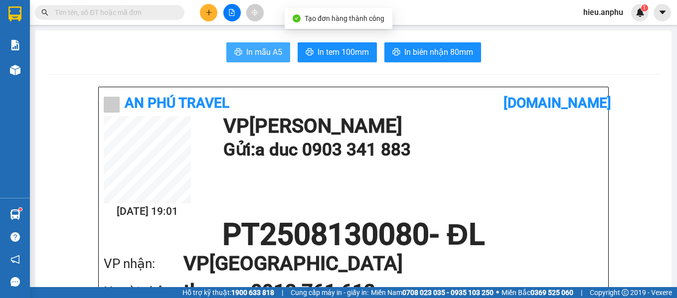
click at [265, 50] on span "In mẫu A5" at bounding box center [264, 52] width 36 height 12
